Goal: Information Seeking & Learning: Get advice/opinions

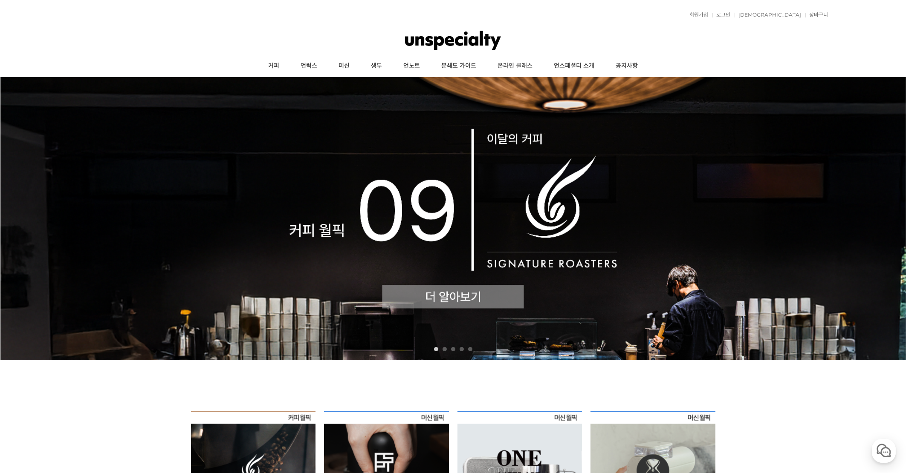
scroll to position [85, 0]
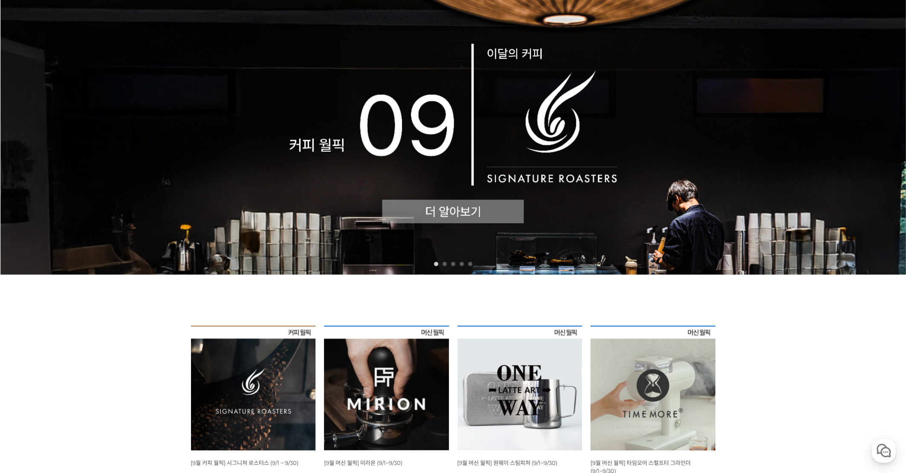
click at [422, 195] on img at bounding box center [453, 133] width 906 height 283
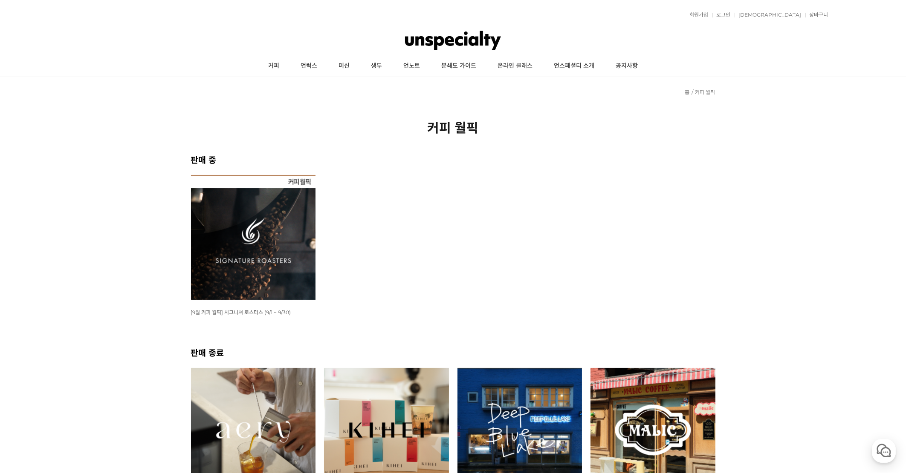
click at [257, 220] on img at bounding box center [253, 237] width 125 height 125
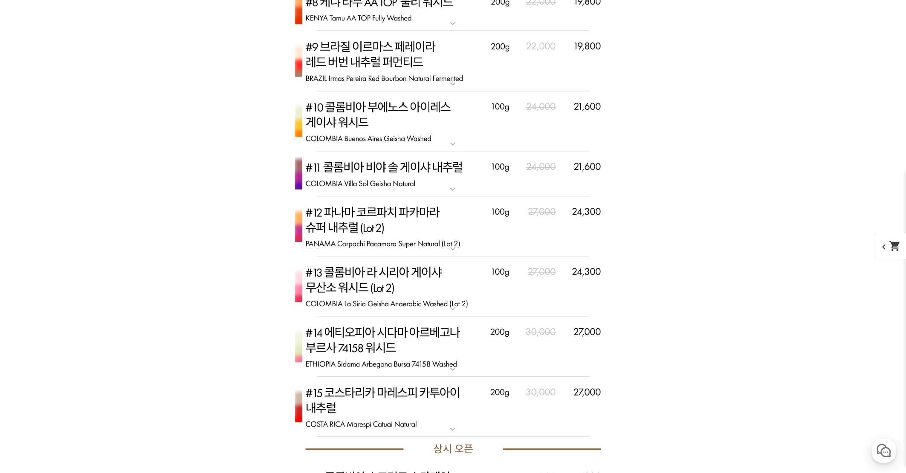
scroll to position [3372, 0]
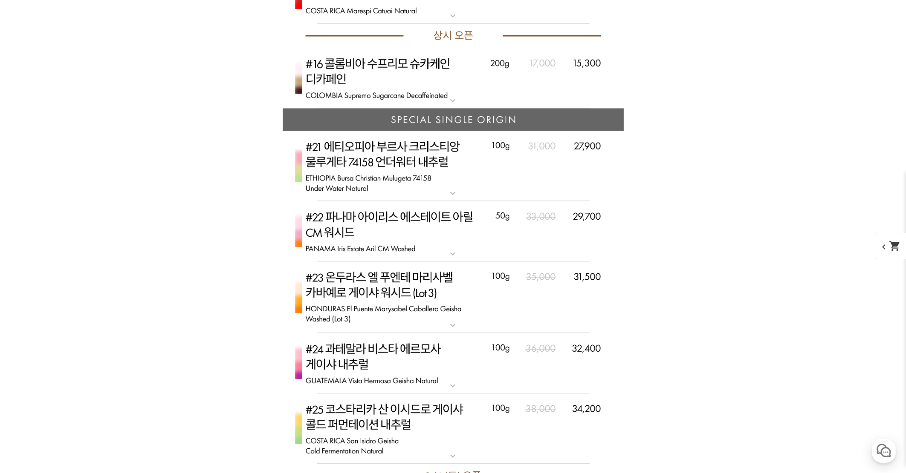
click at [386, 72] on img at bounding box center [453, 78] width 341 height 61
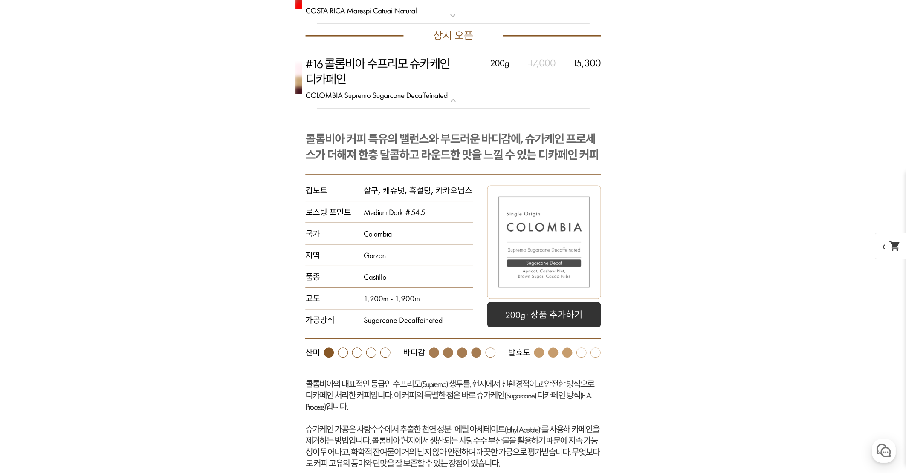
scroll to position [3457, 0]
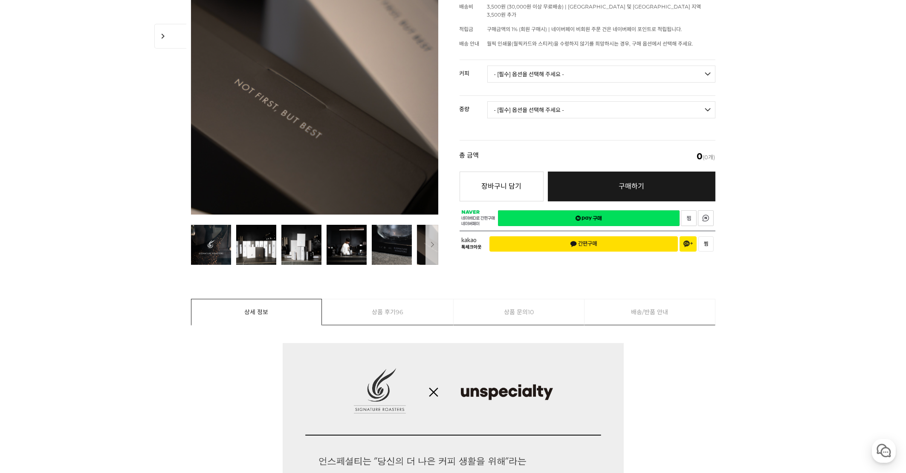
scroll to position [58, 0]
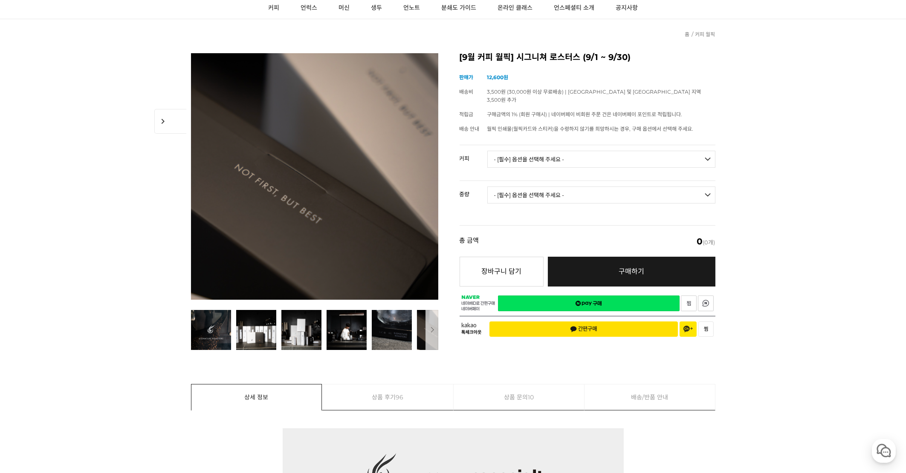
click at [548, 151] on select "- [필수] 옵션을 선택해 주세요 - ------------------- 언스페셜티 분쇄도 가이드 종이(주문 1건당 최대 1개 제공) 월픽 인…" at bounding box center [601, 159] width 228 height 17
click at [547, 151] on select "- [필수] 옵션을 선택해 주세요 - ------------------- 언스페셜티 분쇄도 가이드 종이(주문 1건당 최대 1개 제공) 월픽 인…" at bounding box center [601, 159] width 228 height 17
select select "#16 콜롬비아 [PERSON_NAME] 디카페인"
click at [487, 151] on select "- [필수] 옵션을 선택해 주세요 - ------------------- 언스페셜티 분쇄도 가이드 종이(주문 1건당 최대 1개 제공) 월픽 인…" at bounding box center [601, 159] width 228 height 17
click at [562, 193] on td "- [필수] 옵션을 선택해 주세요 - ------------------- 200g" at bounding box center [601, 198] width 228 height 35
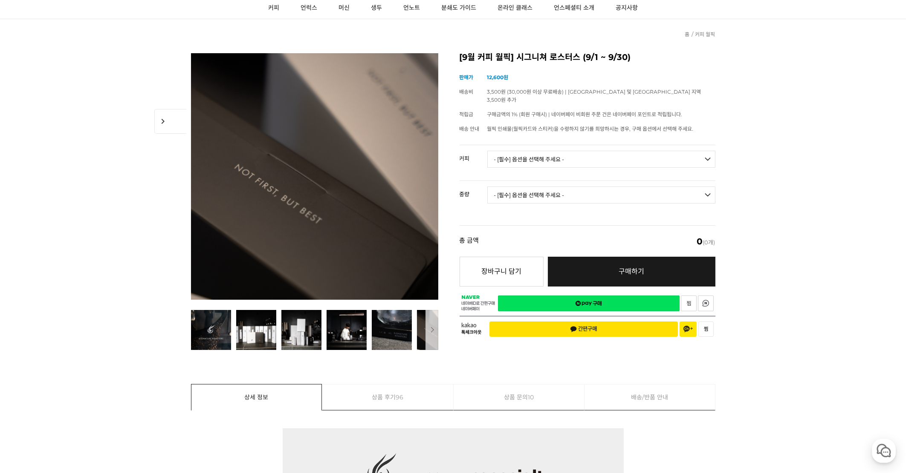
click at [560, 187] on select "- [필수] 옵션을 선택해 주세요 - ------------------- 200g" at bounding box center [601, 195] width 228 height 17
click at [632, 199] on td "- [필수] 옵션을 선택해 주세요 - ------------------- 200g" at bounding box center [601, 198] width 228 height 35
click at [568, 192] on select "- [필수] 옵션을 선택해 주세요 - ------------------- 200g" at bounding box center [601, 195] width 228 height 17
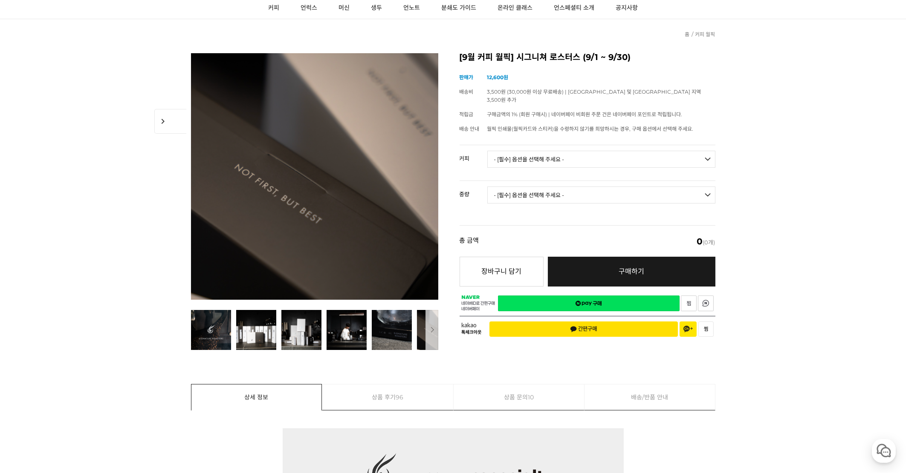
select select "200g"
click at [487, 187] on select "- [필수] 옵션을 선택해 주세요 - ------------------- 200g" at bounding box center [601, 195] width 228 height 17
select select "*"
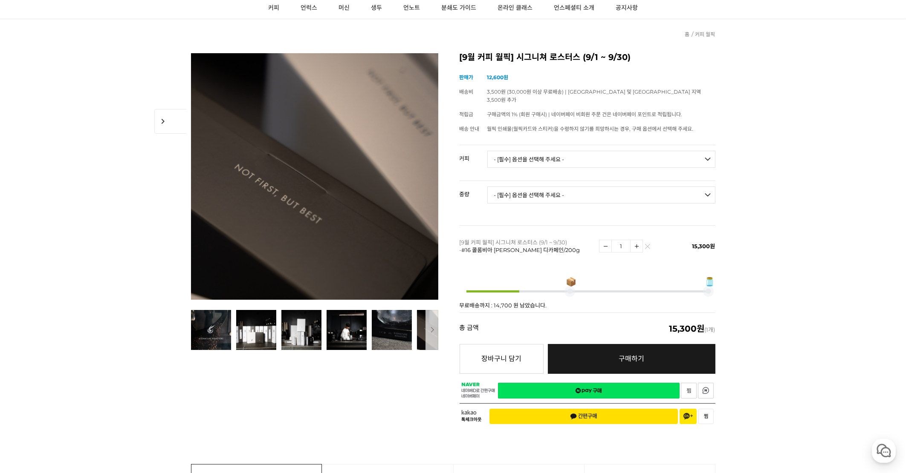
click at [640, 240] on img at bounding box center [636, 246] width 12 height 12
type input "2"
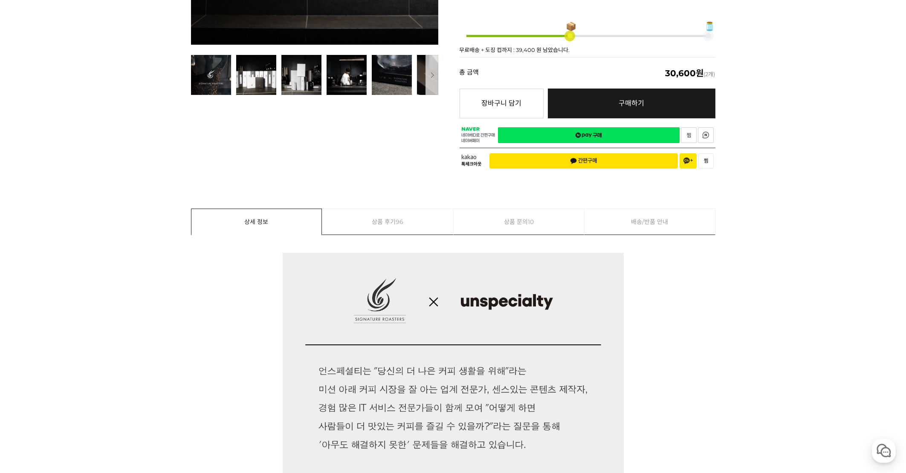
click at [364, 218] on link "상품 후기 96" at bounding box center [387, 222] width 131 height 26
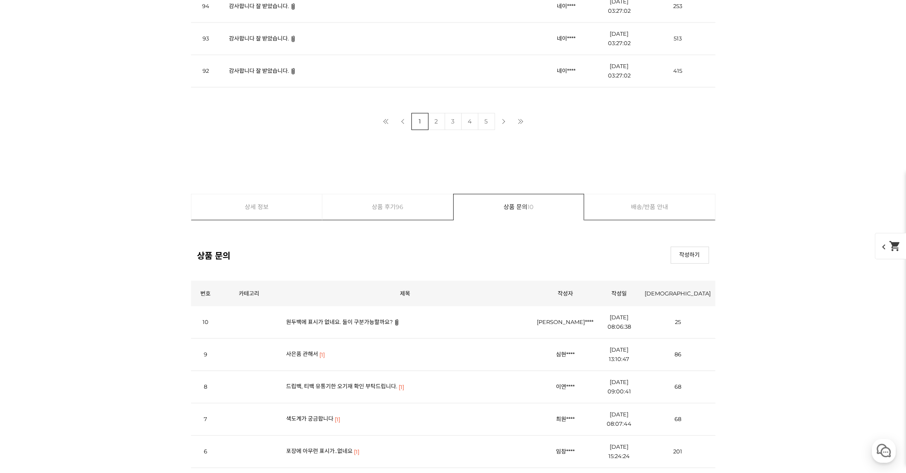
scroll to position [10546, 0]
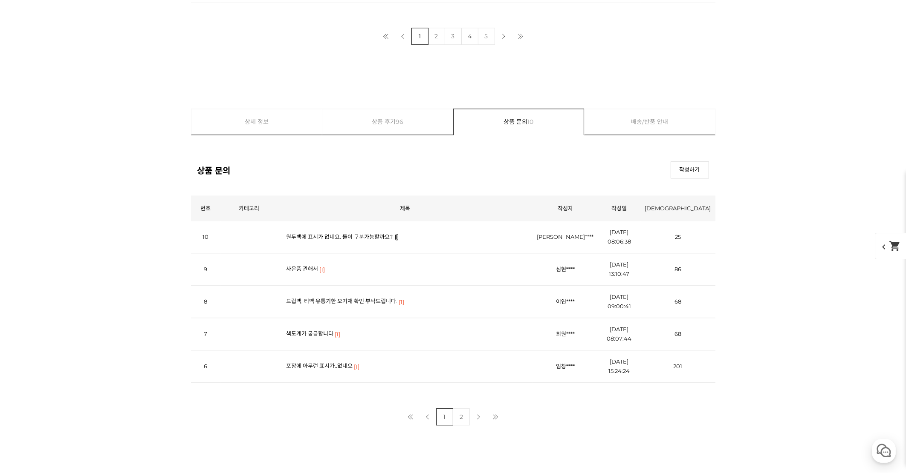
click at [344, 298] on link "드립백, 티백 유통기한 오기재 확인 부탁드립니다." at bounding box center [341, 301] width 111 height 7
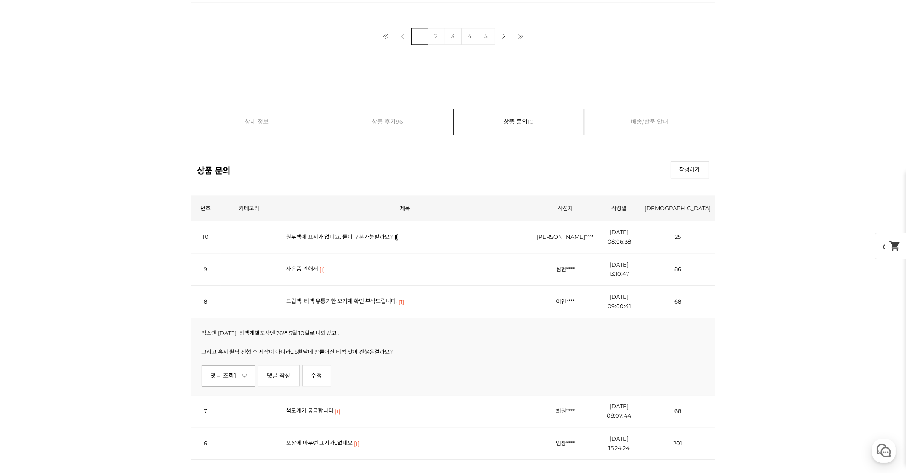
click at [227, 375] on link "댓글 조회 1" at bounding box center [229, 375] width 54 height 21
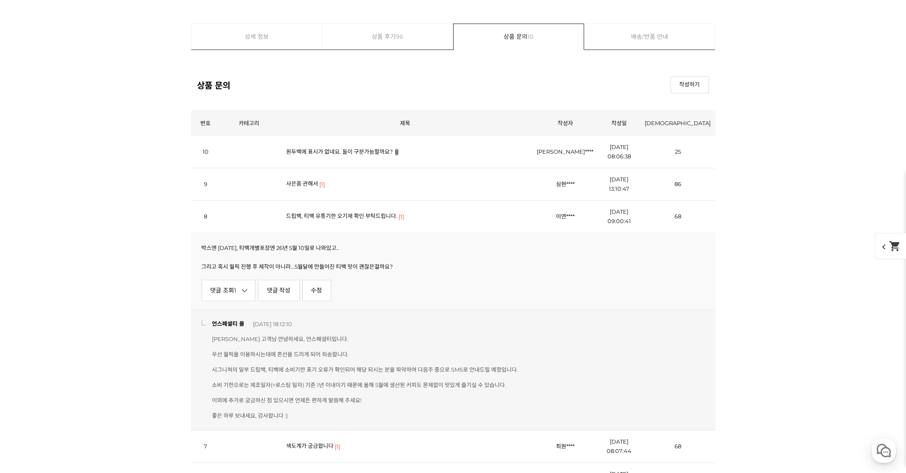
scroll to position [10674, 0]
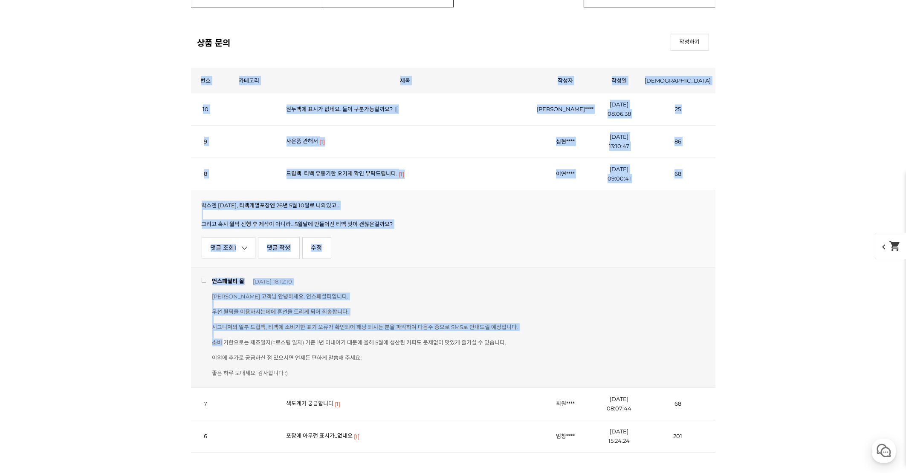
drag, startPoint x: 217, startPoint y: 340, endPoint x: 112, endPoint y: 317, distance: 107.3
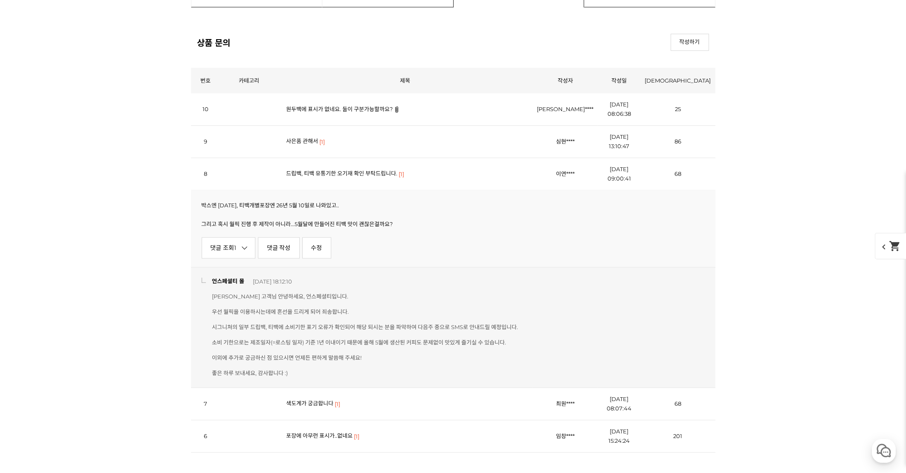
click at [346, 106] on link "원두백에 표시가 없네요. 둘이 구분가능할까요?" at bounding box center [339, 109] width 107 height 7
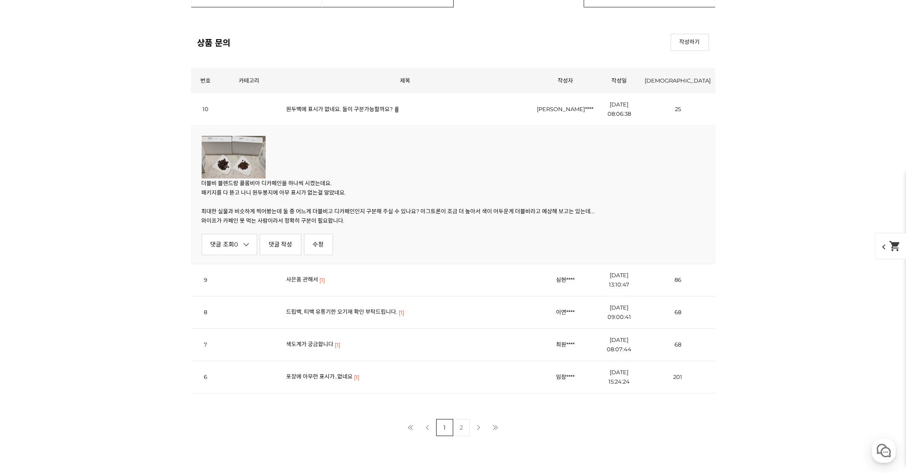
click at [309, 276] on link "사은품 관해서" at bounding box center [302, 279] width 32 height 7
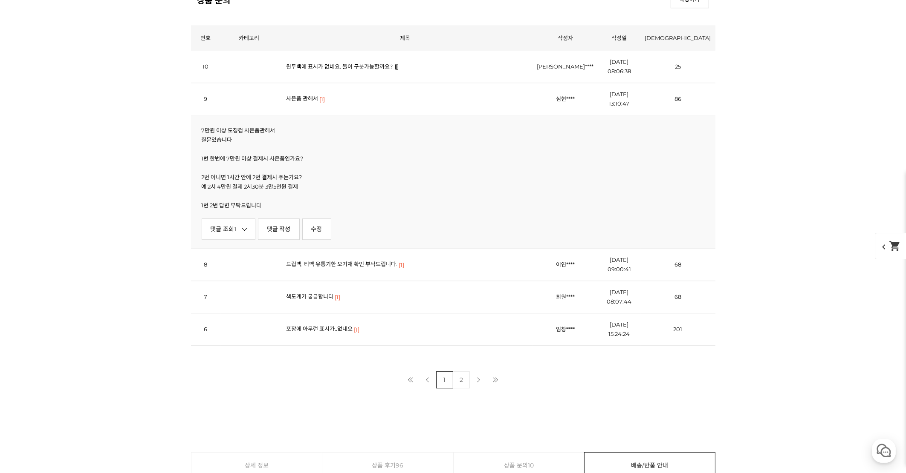
click at [341, 332] on td "포장에 아무런 표시가..없네요 [1]" at bounding box center [405, 330] width 255 height 32
click at [341, 326] on link "포장에 아무런 표시가..없네요" at bounding box center [319, 329] width 66 height 7
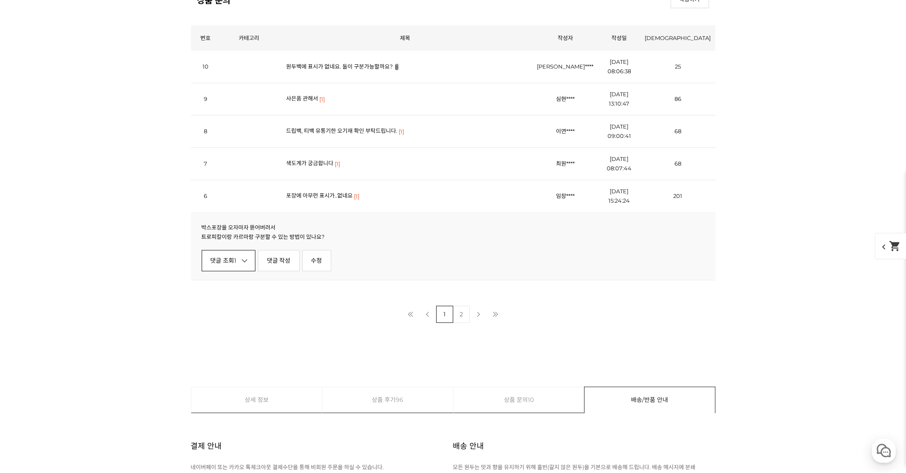
click at [231, 261] on link "댓글 조회 1" at bounding box center [229, 260] width 54 height 21
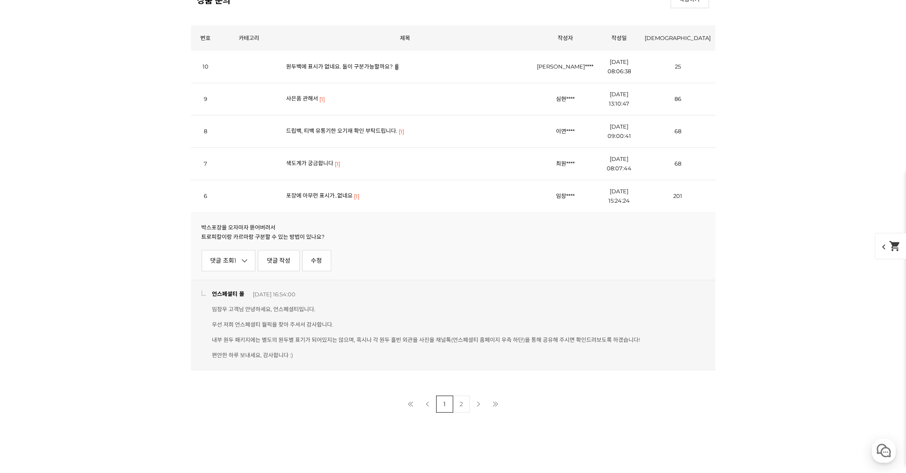
click at [303, 160] on link "색도계가 궁금합니다" at bounding box center [309, 163] width 47 height 7
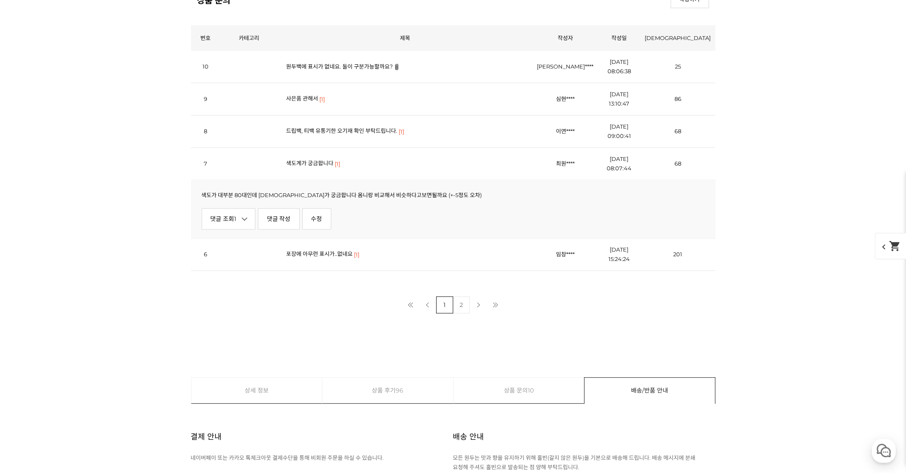
click at [213, 208] on link "댓글 조회 1" at bounding box center [229, 218] width 54 height 21
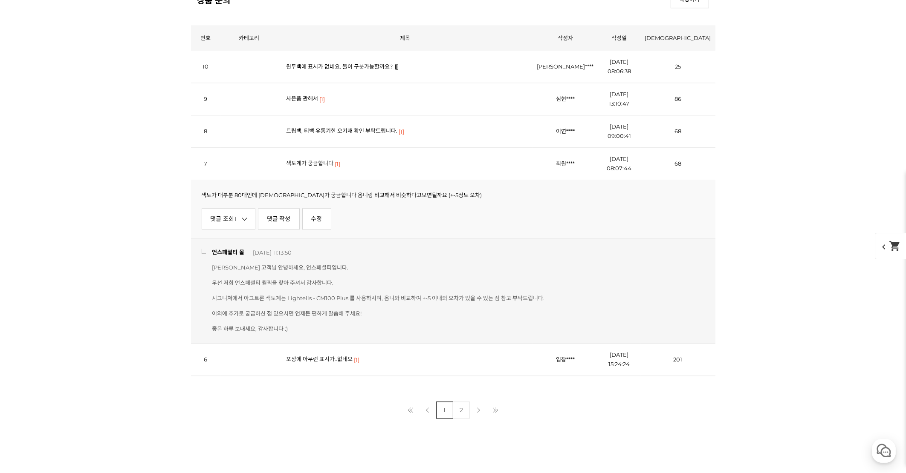
drag, startPoint x: 143, startPoint y: 192, endPoint x: 132, endPoint y: 335, distance: 143.7
drag, startPoint x: 131, startPoint y: 336, endPoint x: 185, endPoint y: 165, distance: 179.8
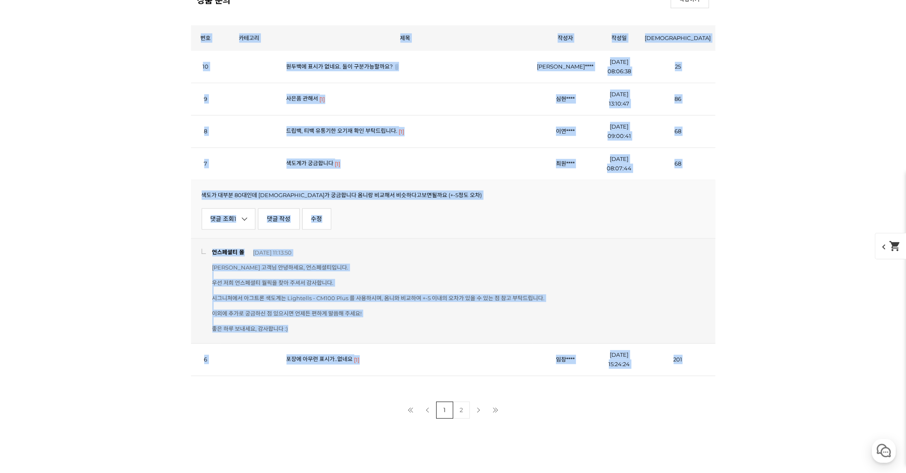
drag, startPoint x: 138, startPoint y: 215, endPoint x: 209, endPoint y: 374, distance: 174.3
drag, startPoint x: 209, startPoint y: 374, endPoint x: 193, endPoint y: 401, distance: 31.1
click at [193, 402] on div "첫 페이지 이전 페이지 1 2 다음 페이지 마지막 페이지" at bounding box center [453, 410] width 524 height 17
click at [230, 402] on div "첫 페이지 이전 페이지 1 2 다음 페이지 마지막 페이지" at bounding box center [453, 410] width 524 height 17
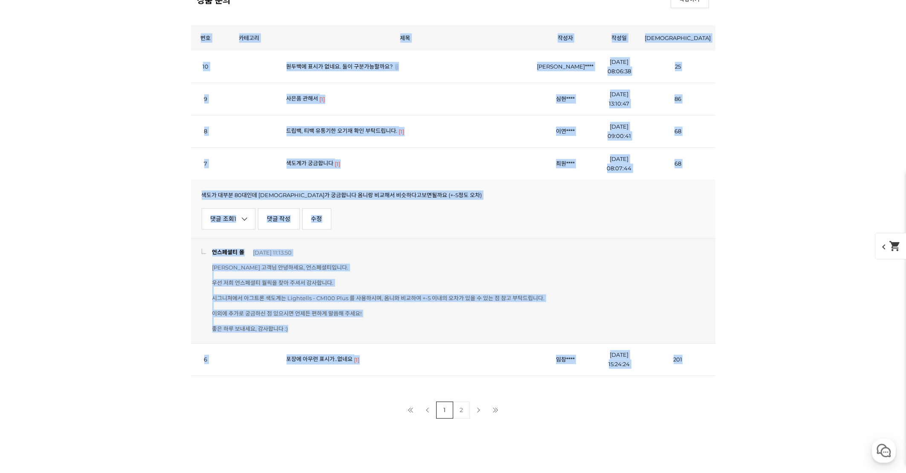
click at [245, 388] on div "읽기 권한이 없습니다. "19세 미만의 미성년자" 는 출입을 금합니다! 성인인증 상품 문의 번호 카테고리 제목 작성자 작성일 조회 10 원두백…" at bounding box center [453, 222] width 524 height 394
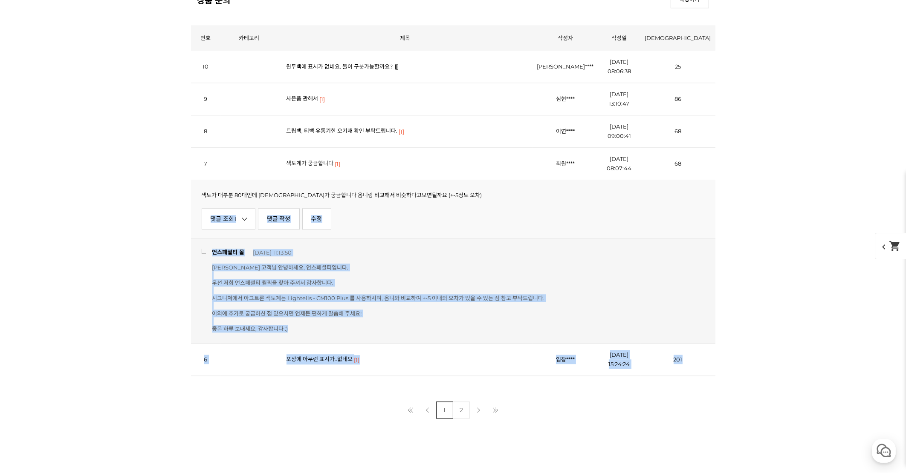
drag, startPoint x: 269, startPoint y: 329, endPoint x: 190, endPoint y: 196, distance: 155.0
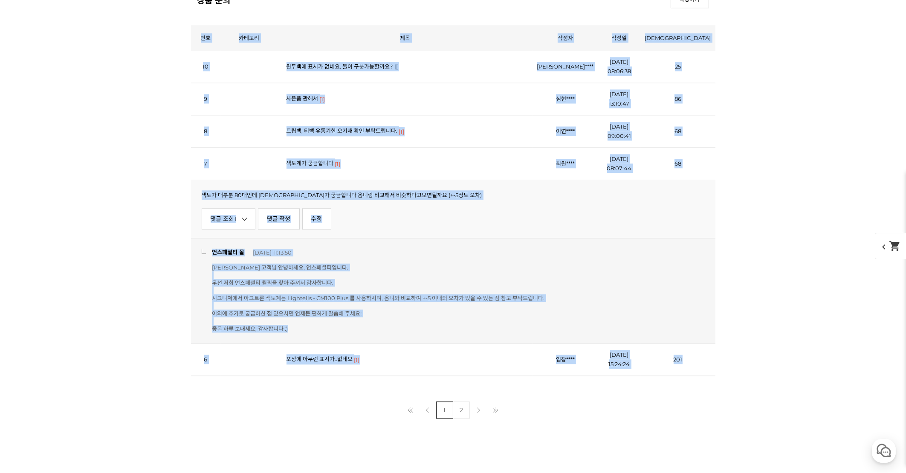
drag, startPoint x: 190, startPoint y: 196, endPoint x: 104, endPoint y: 215, distance: 88.1
